Goal: Navigation & Orientation: Find specific page/section

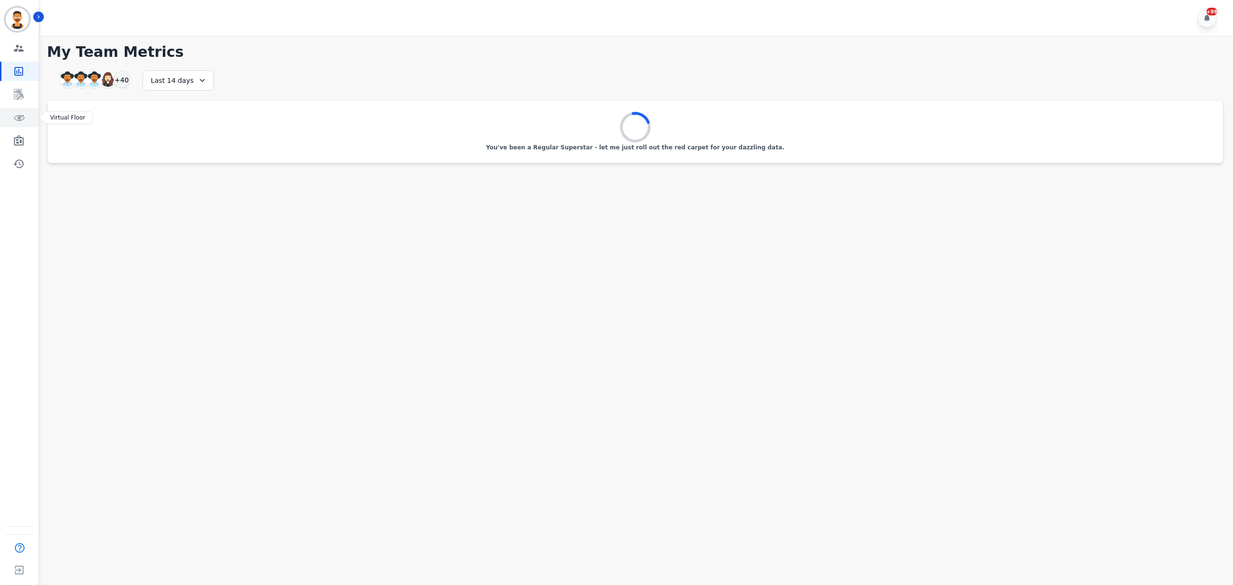
drag, startPoint x: 12, startPoint y: 117, endPoint x: 27, endPoint y: 121, distance: 15.9
click at [12, 117] on link "Sidebar" at bounding box center [19, 117] width 37 height 19
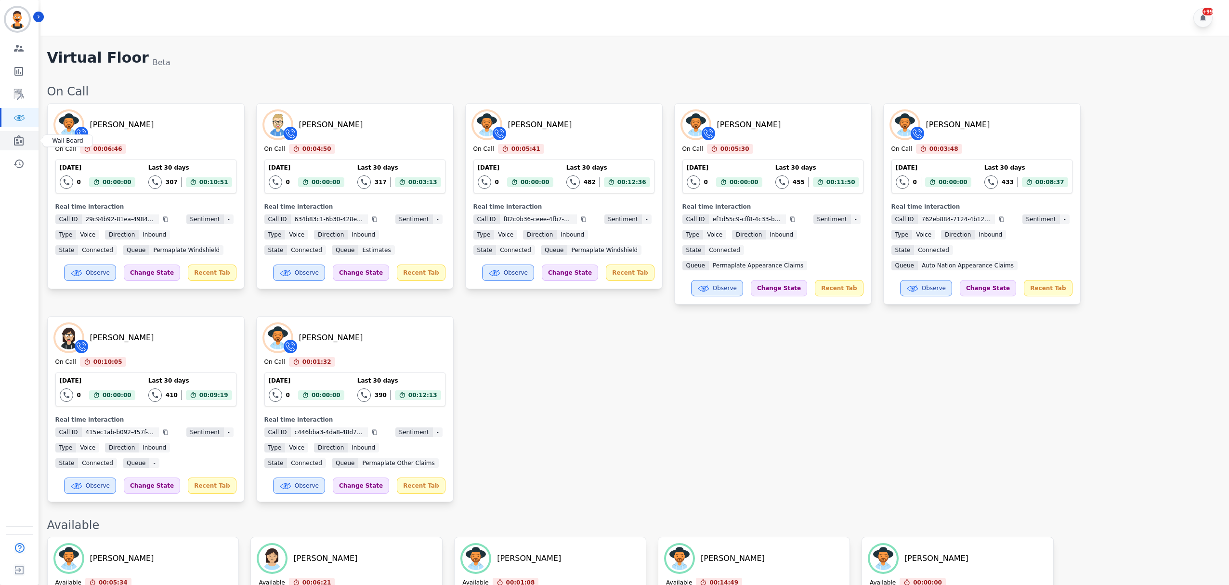
click at [19, 141] on icon "Sidebar" at bounding box center [19, 141] width 12 height 12
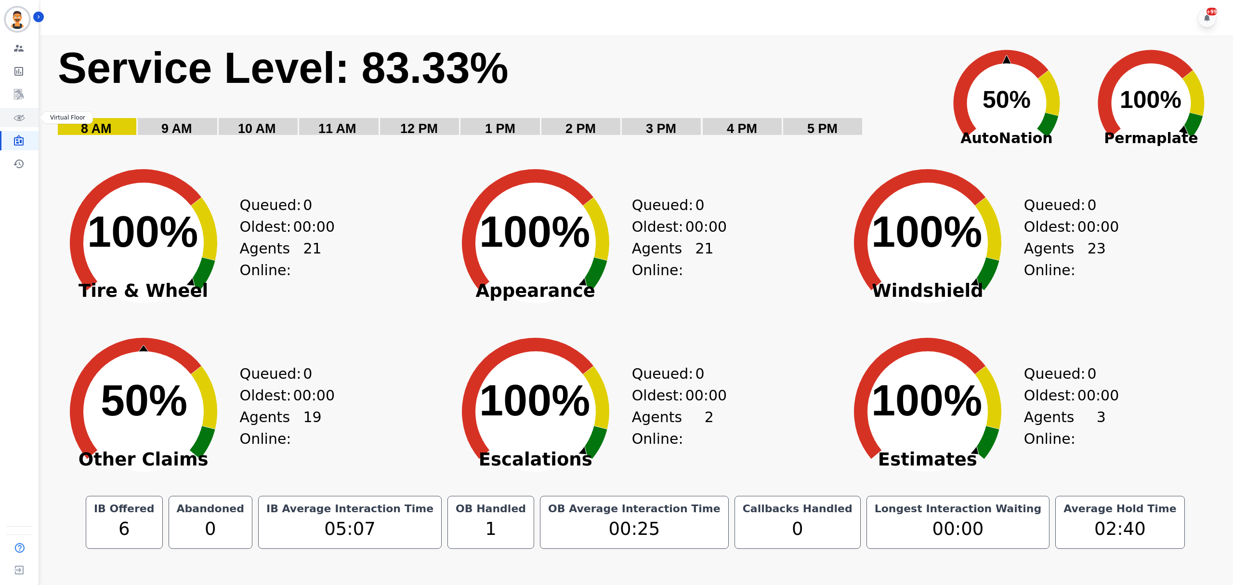
click at [26, 114] on link "Sidebar" at bounding box center [19, 117] width 37 height 19
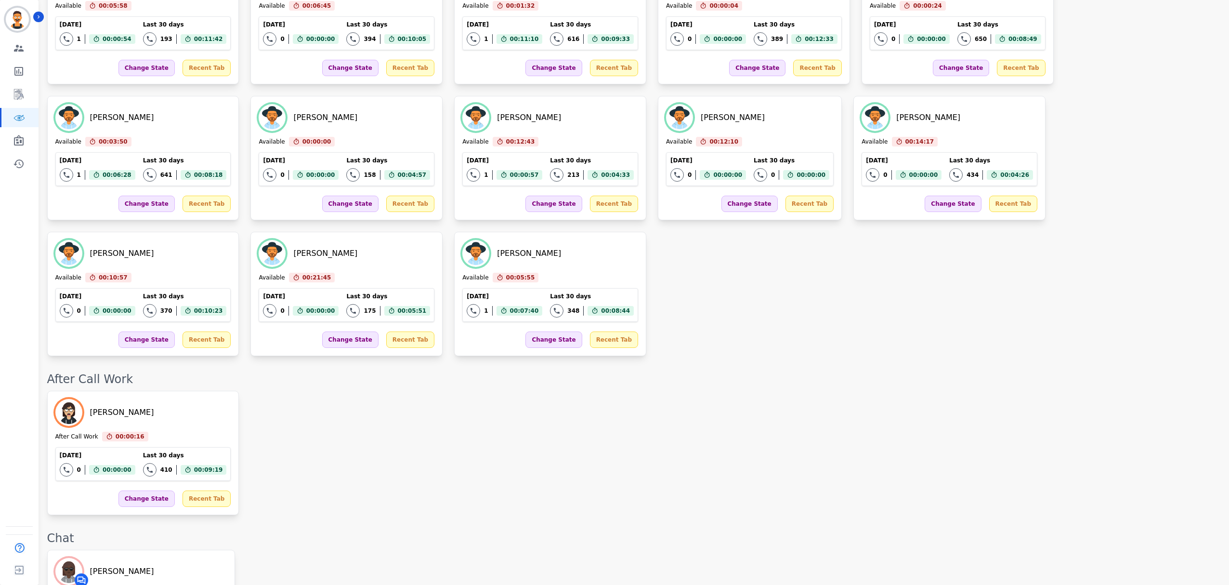
scroll to position [386, 0]
